Goal: Information Seeking & Learning: Find specific fact

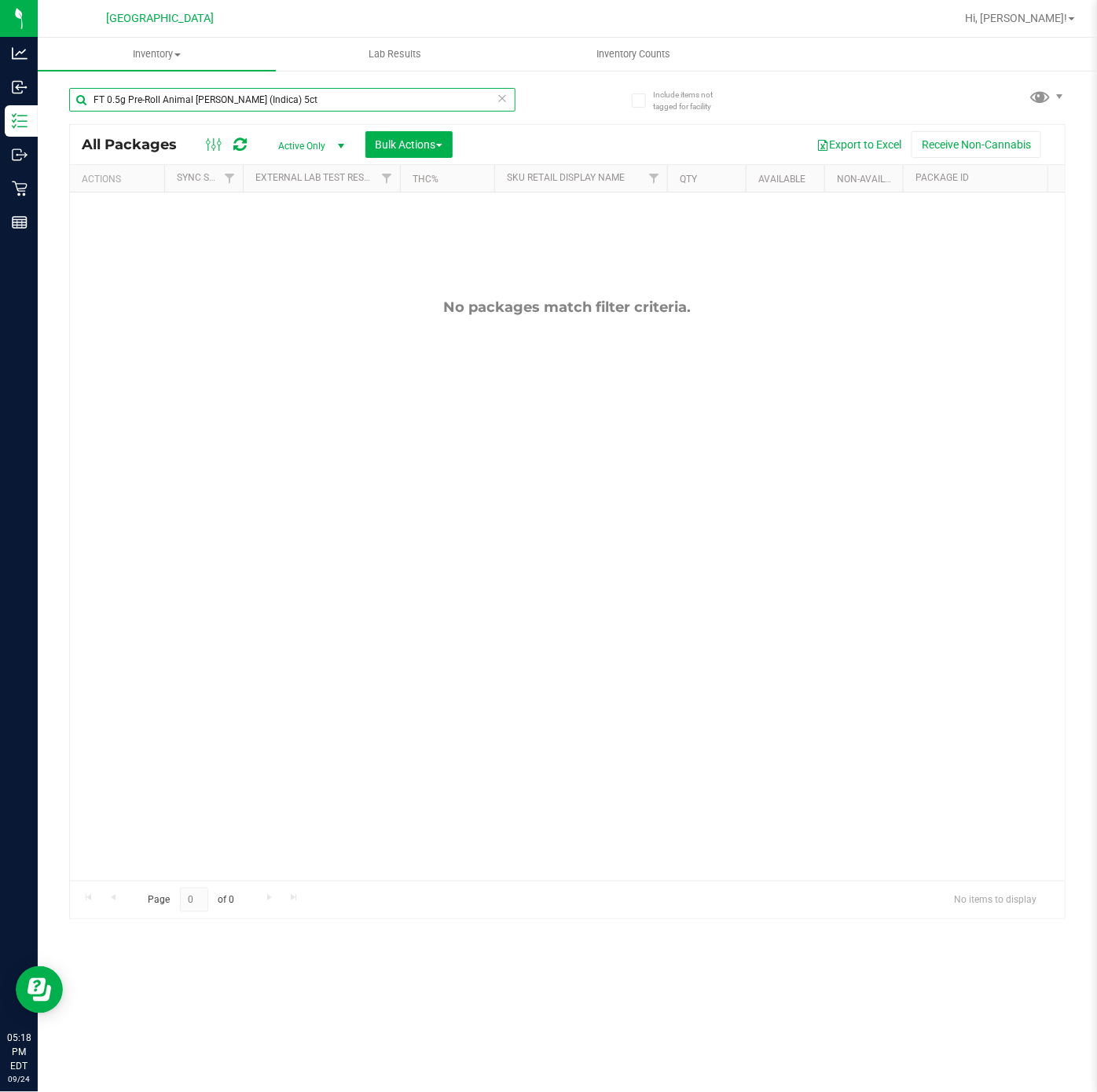
click at [210, 104] on input "FT 0.5g Pre-Roll Animal Larry (Indica) 5ct" at bounding box center [291, 100] width 446 height 24
click at [207, 104] on input "FT 0.5g Pre-Roll Animal Larry (Indica) 5ct" at bounding box center [291, 100] width 446 height 24
type input "snp"
